Goal: Task Accomplishment & Management: Use online tool/utility

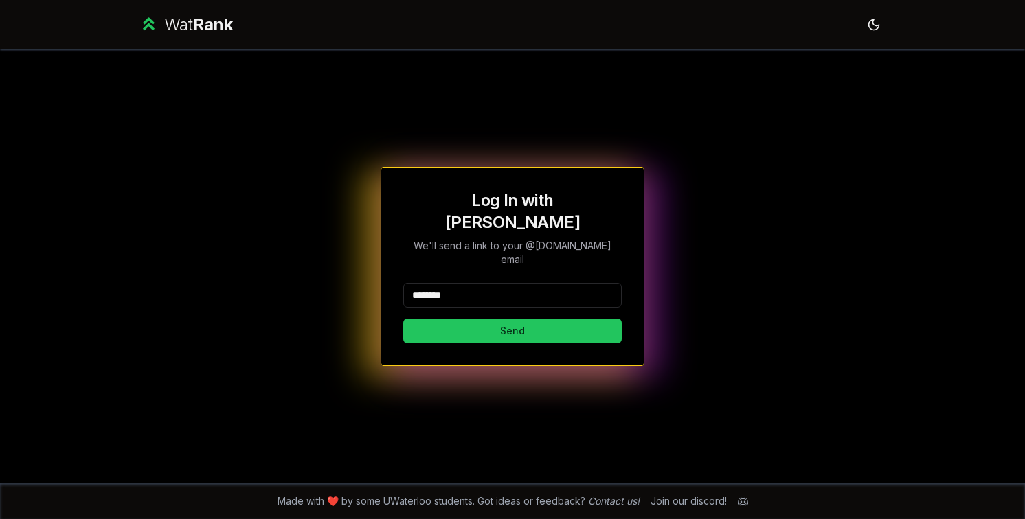
type input "********"
click at [403, 319] on button "Send" at bounding box center [512, 331] width 218 height 25
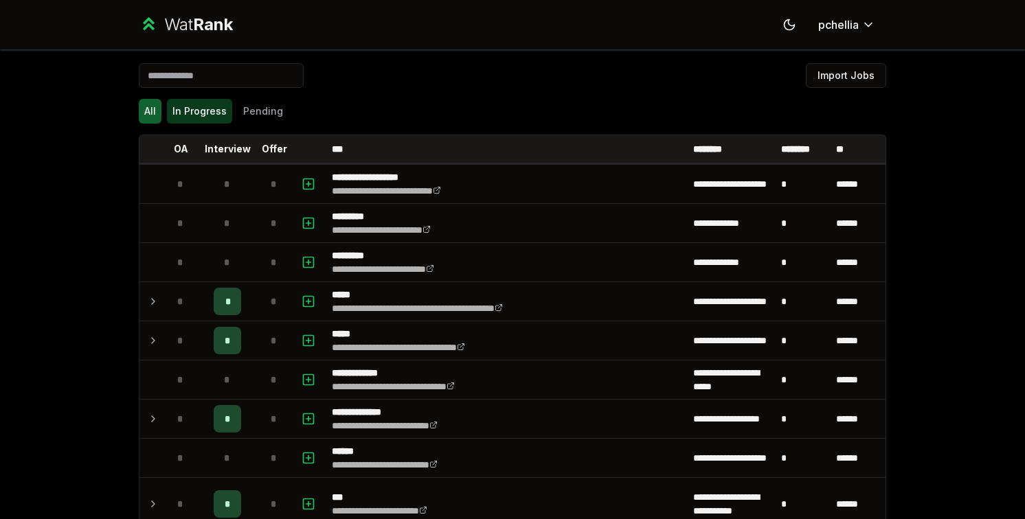
click at [218, 117] on button "In Progress" at bounding box center [199, 111] width 65 height 25
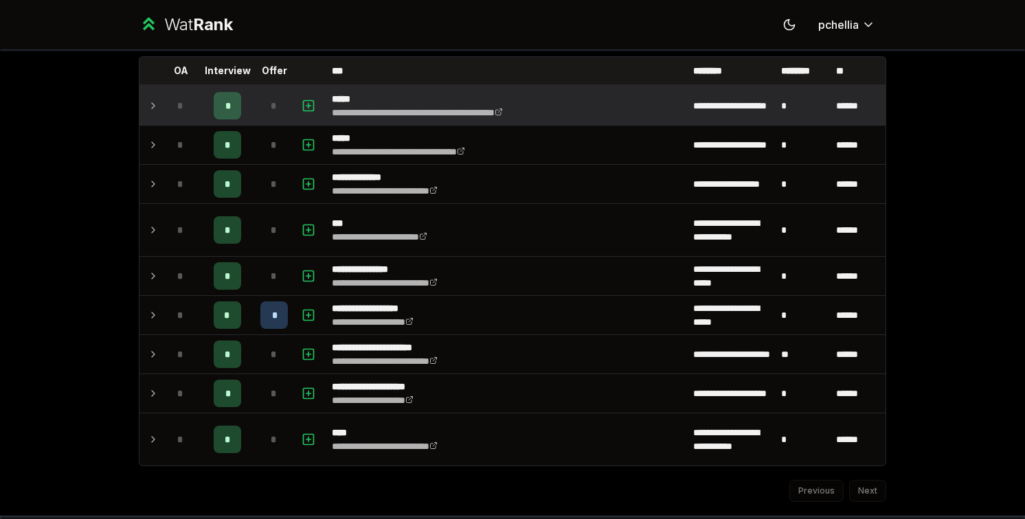
scroll to position [87, 0]
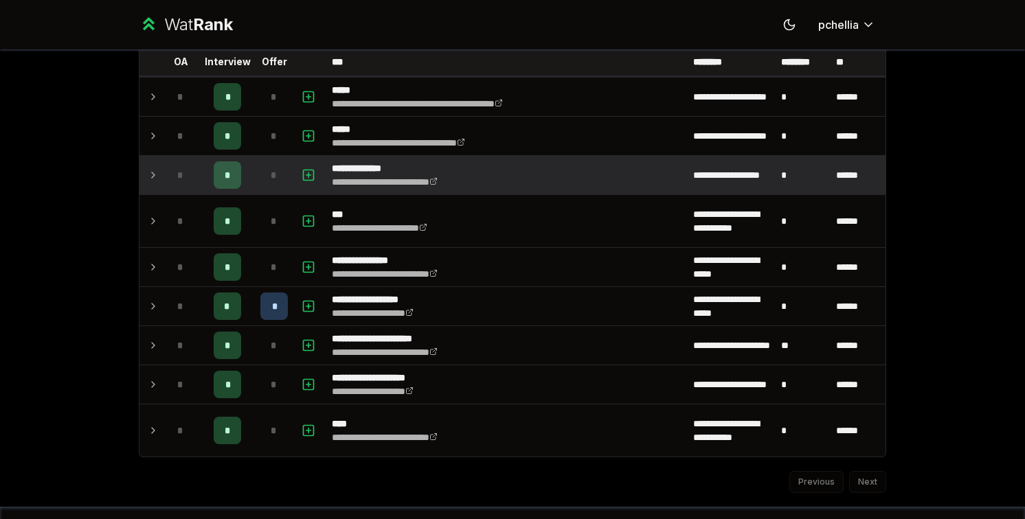
click at [229, 171] on span "*" at bounding box center [228, 175] width 6 height 14
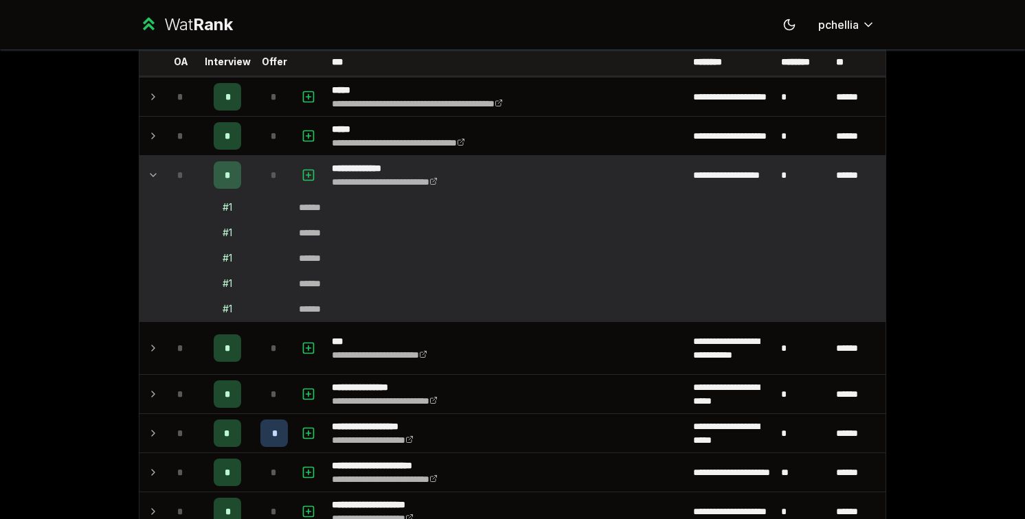
click at [229, 171] on span "*" at bounding box center [228, 175] width 6 height 14
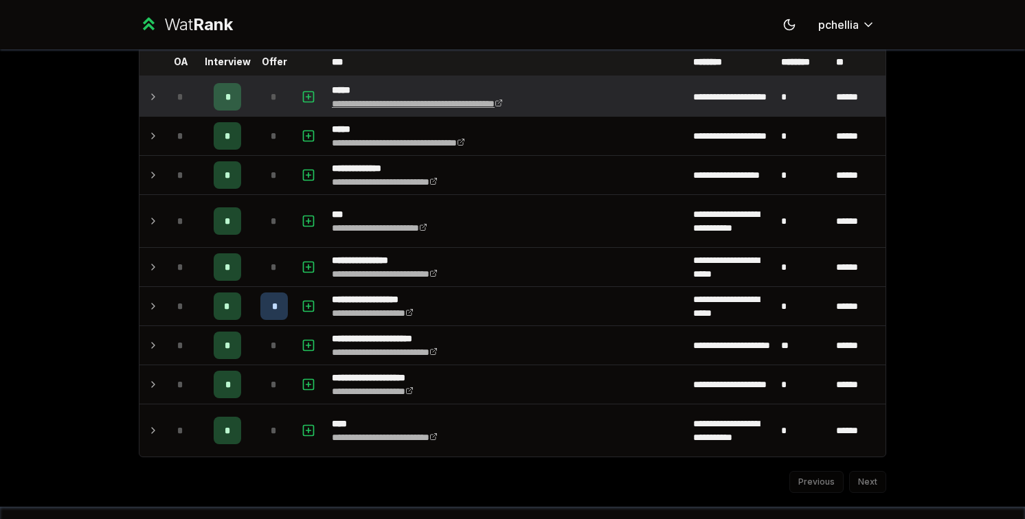
scroll to position [0, 0]
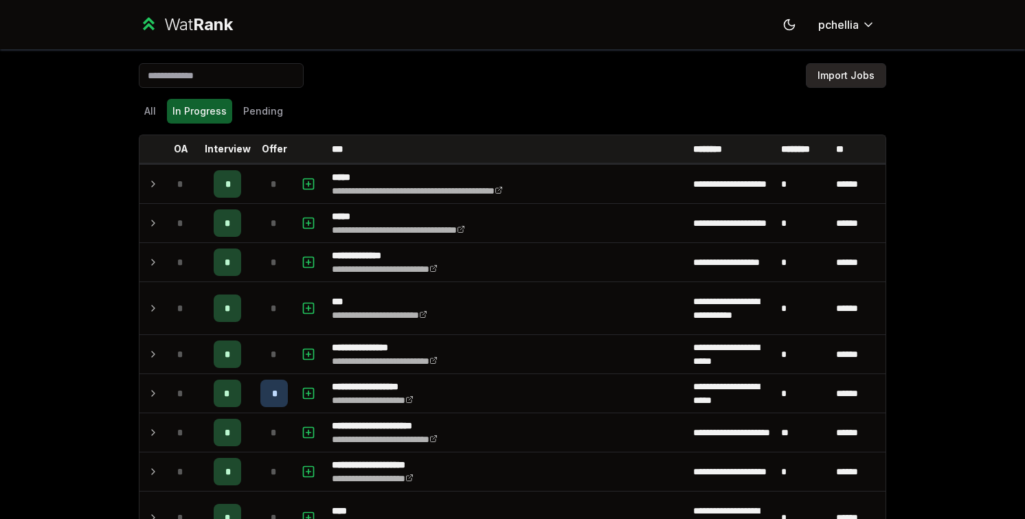
click at [866, 81] on button "Import Jobs" at bounding box center [845, 75] width 80 height 25
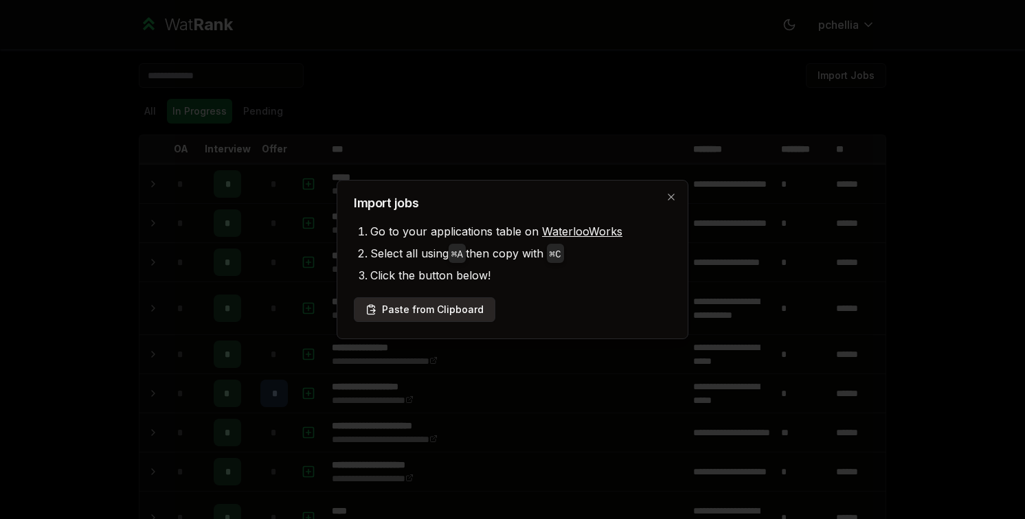
click at [452, 317] on button "Paste from Clipboard" at bounding box center [424, 309] width 141 height 25
click at [460, 312] on div "**********" at bounding box center [512, 321] width 791 height 545
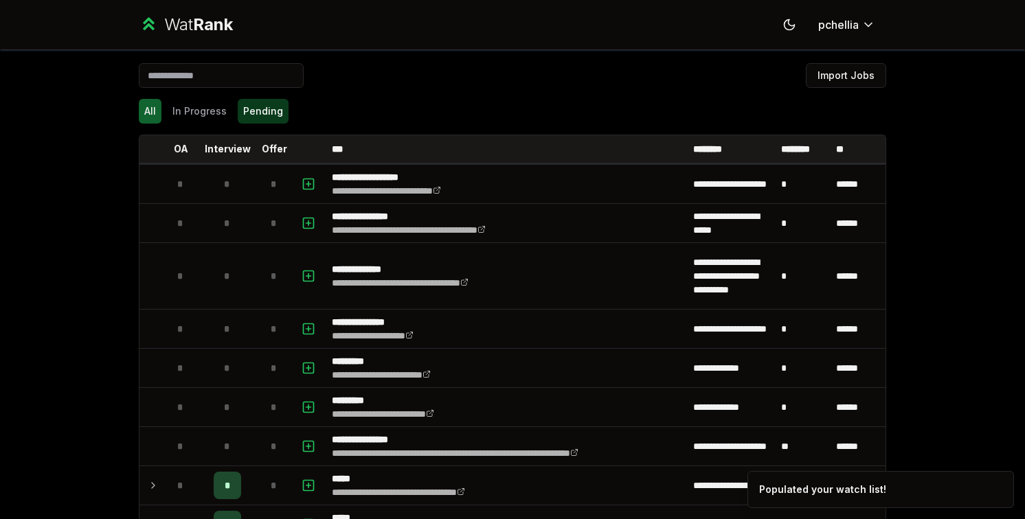
click at [252, 116] on button "Pending" at bounding box center [263, 111] width 51 height 25
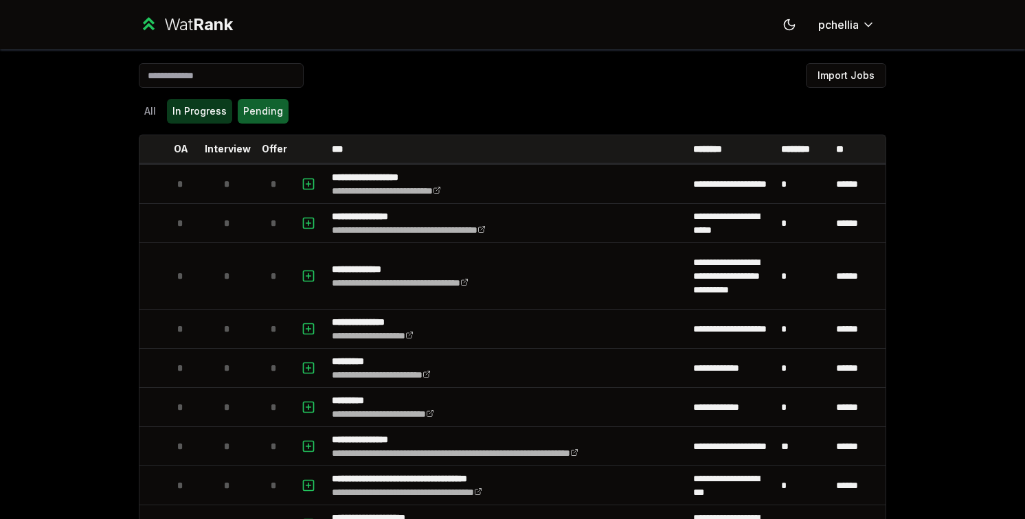
click at [213, 119] on button "In Progress" at bounding box center [199, 111] width 65 height 25
